Goal: Transaction & Acquisition: Subscribe to service/newsletter

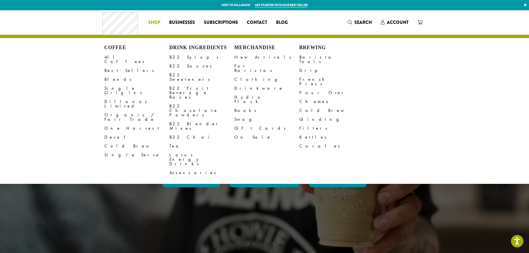
click at [158, 23] on span "Shop" at bounding box center [154, 22] width 12 height 7
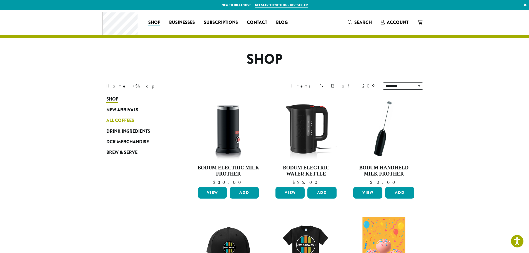
click at [124, 120] on span "All Coffees" at bounding box center [120, 120] width 28 height 7
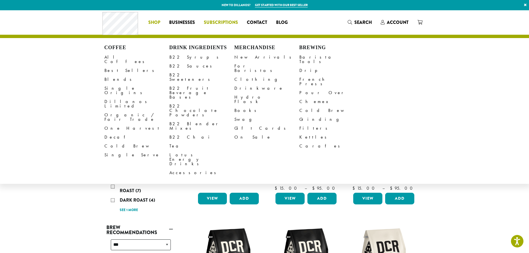
click at [221, 22] on span "Subscriptions" at bounding box center [221, 22] width 34 height 7
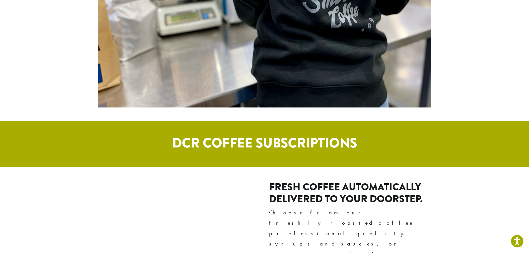
scroll to position [361, 0]
